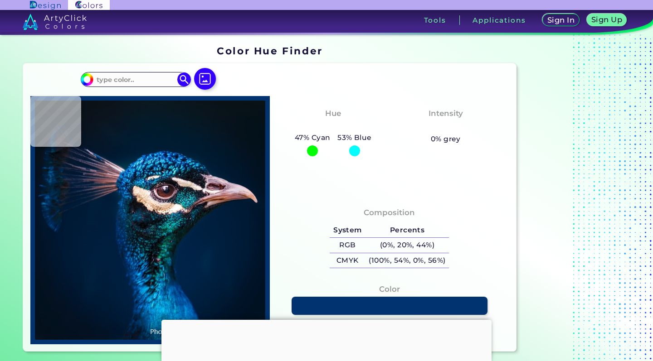
type input "#01172f"
type input "#01172F"
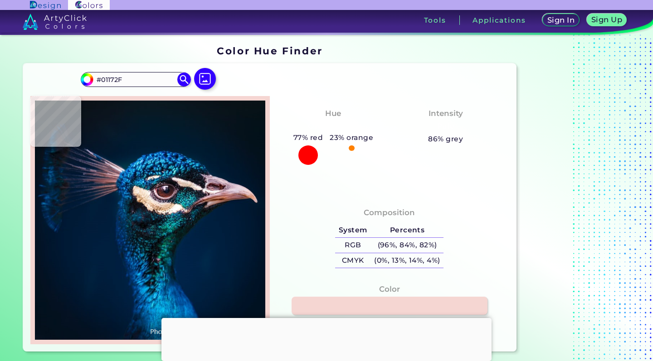
type input "#f5d6d2"
type input "#F5D6D2"
type input "#a397ab"
type input "#A397AB"
type input "#021830"
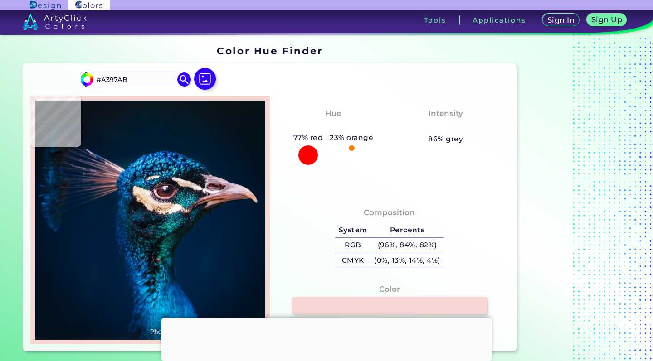
type input "#021830"
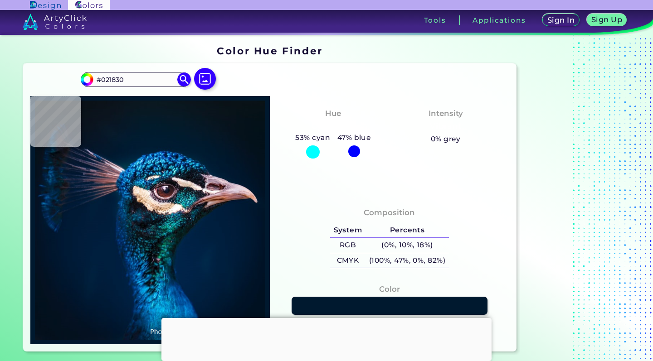
type input "#00192f"
type input "#00192F"
type input "#011b32"
type input "#011B32"
type input "#001d36"
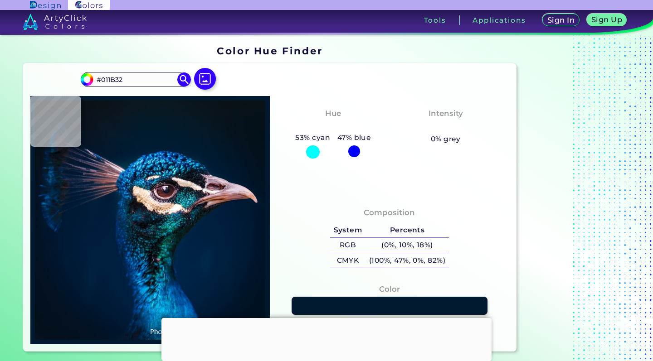
type input "#001D36"
type input "#021e36"
type input "#021E36"
type input "#012e5a"
type input "#012E5A"
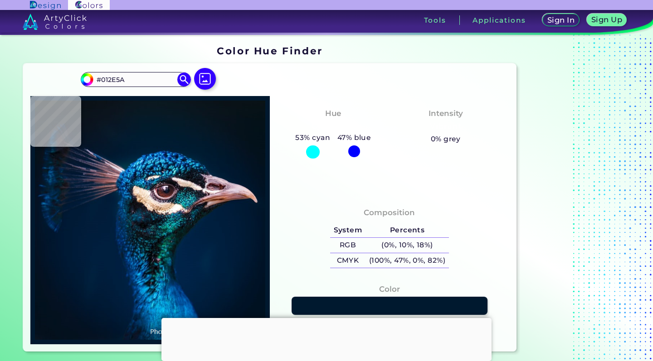
type input "#0c68a7"
type input "#0C68A7"
type input "#054660"
type input "#083775"
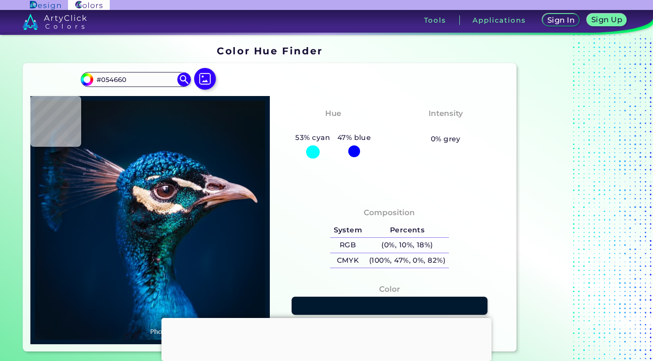
type input "#083775"
type input "#1680c8"
type input "#1680C8"
type input "#002752"
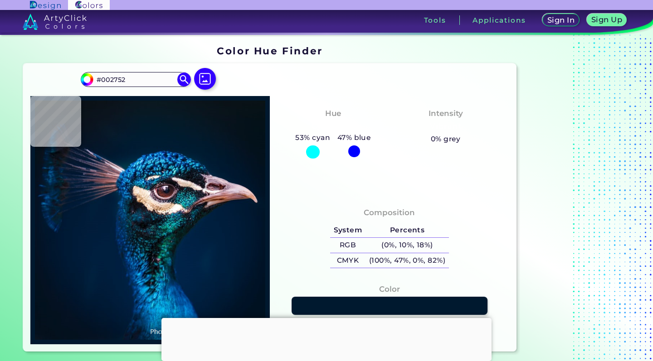
type input "#020f26"
type input "#020F26"
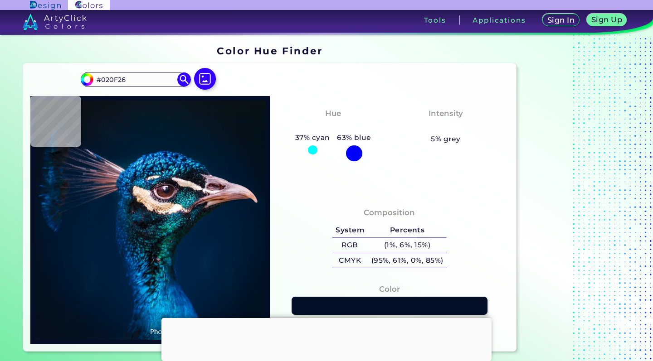
type input "#012249"
type input "#002d60"
type input "#002D60"
type input "#001c4b"
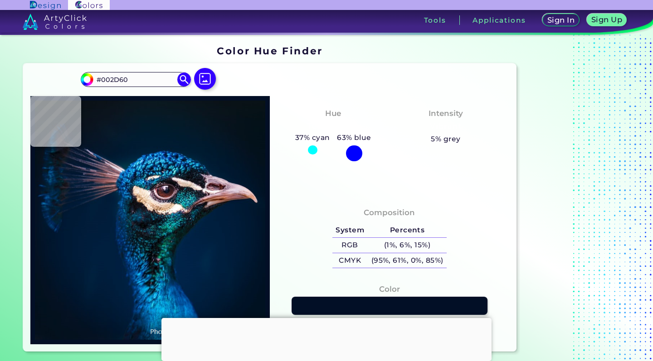
type input "#001C4B"
type input "#104dae"
type input "#104DAE"
type input "#247adb"
type input "#247ADB"
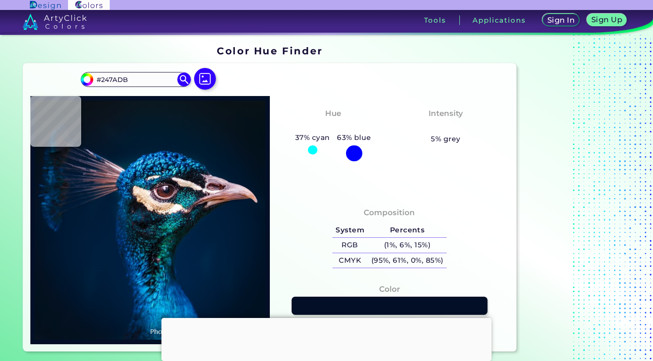
type input "#4fb7fc"
type input "#4FB7FC"
type input "#50b8ff"
type input "#50B8FF"
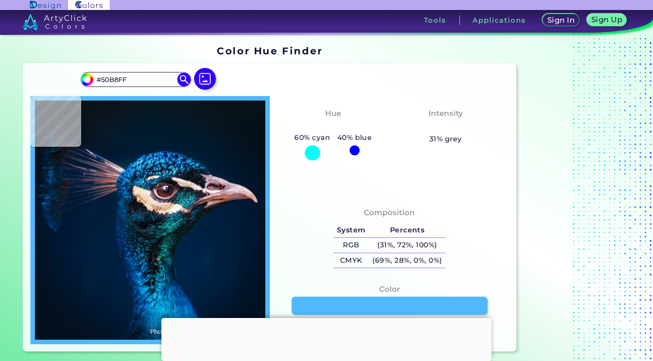
type input "#3094e4"
type input "#3094E4"
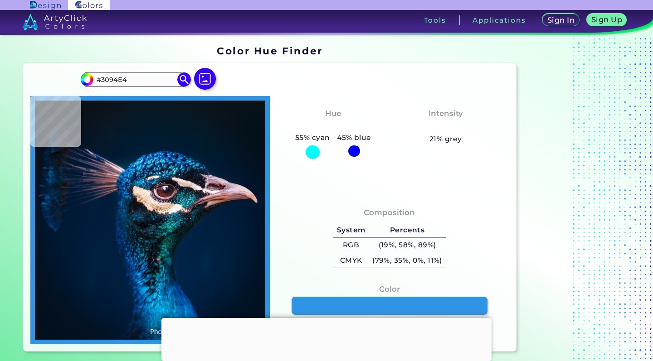
type input "#0046a9"
type input "#0046A9"
type input "#06429f"
type input "#06429F"
type input "#053596"
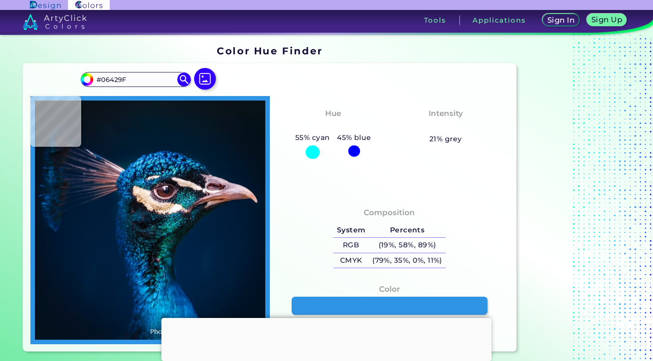
type input "#053596"
type input "#001e67"
type input "#001E67"
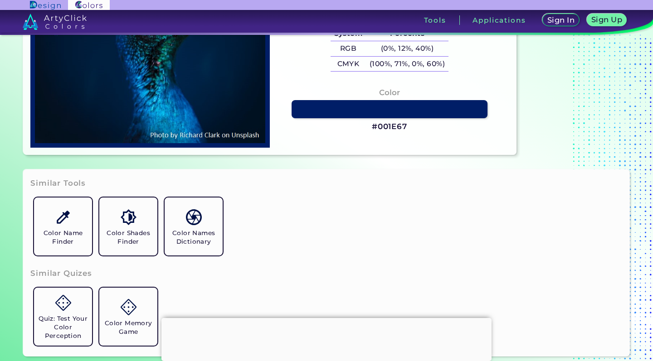
scroll to position [206, 0]
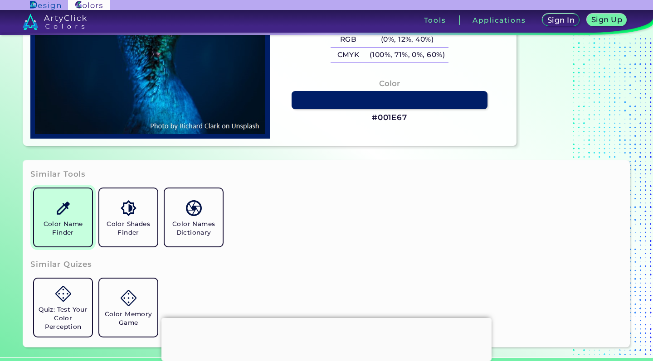
click at [63, 219] on link "Color Name Finder" at bounding box center [62, 217] width 65 height 65
